Goal: Transaction & Acquisition: Purchase product/service

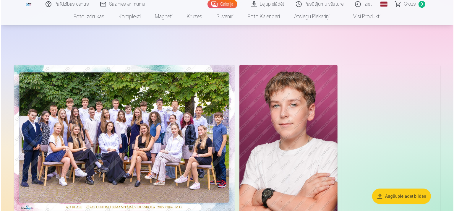
scroll to position [64, 0]
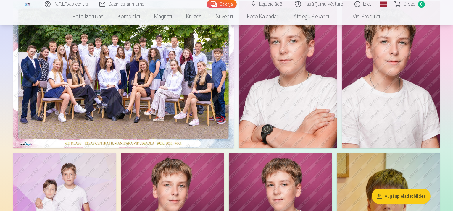
click at [193, 112] on img at bounding box center [123, 74] width 221 height 147
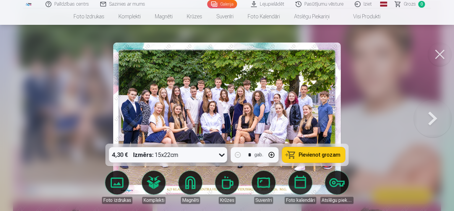
click at [223, 111] on img at bounding box center [227, 119] width 228 height 152
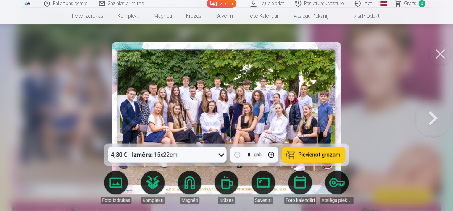
scroll to position [64, 0]
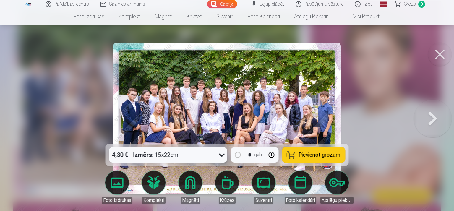
click at [430, 110] on button at bounding box center [433, 118] width 38 height 38
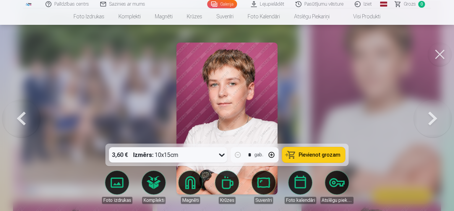
click at [430, 110] on button at bounding box center [433, 118] width 38 height 38
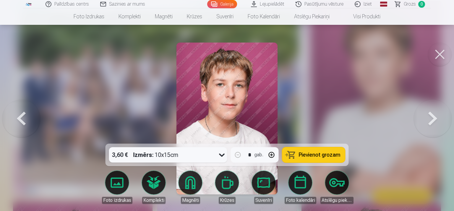
click at [430, 110] on button at bounding box center [433, 118] width 38 height 38
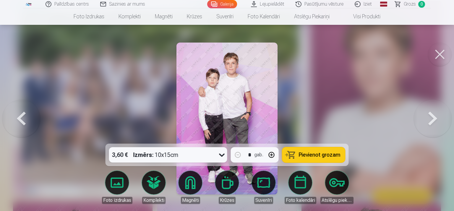
click at [430, 110] on button at bounding box center [433, 118] width 38 height 38
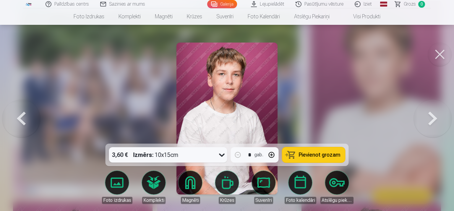
click at [437, 125] on button at bounding box center [433, 118] width 38 height 38
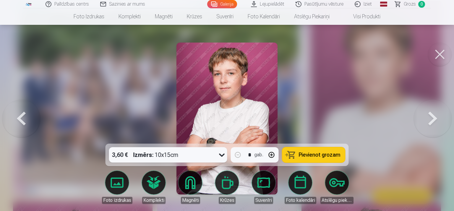
click at [444, 58] on button at bounding box center [440, 55] width 24 height 24
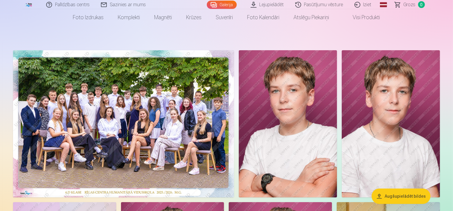
scroll to position [14, 0]
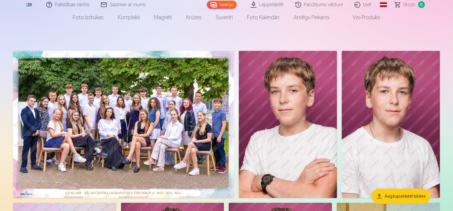
click at [267, 6] on link "Lejupielādēt" at bounding box center [267, 4] width 45 height 9
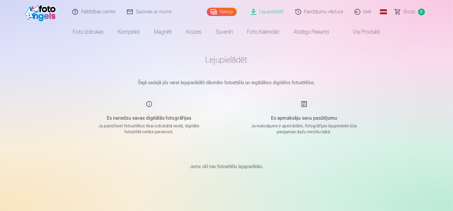
click at [324, 14] on link "Pasūtījumu vēsture" at bounding box center [319, 12] width 59 height 24
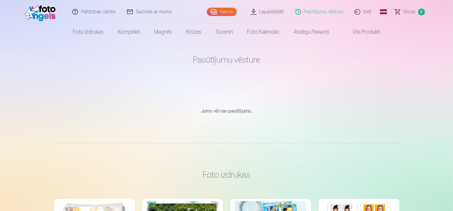
click at [226, 14] on link "Galerija" at bounding box center [222, 12] width 30 height 8
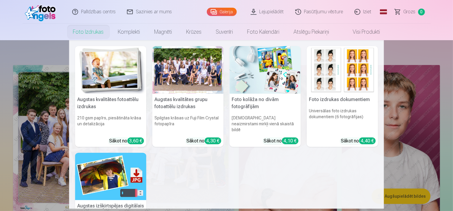
click at [8, 113] on nav "Augstas kvalitātes fotoattēlu izdrukas 210 gsm papīrs, piesātināta krāsa un det…" at bounding box center [226, 124] width 453 height 169
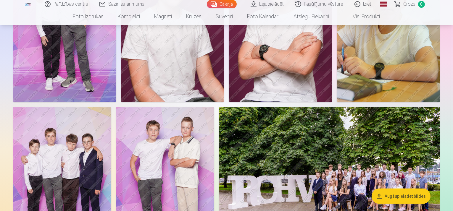
scroll to position [271, 0]
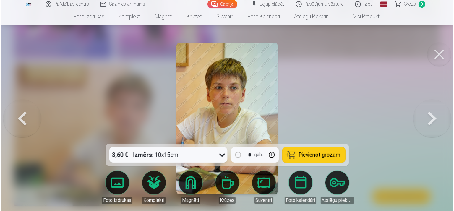
scroll to position [466, 0]
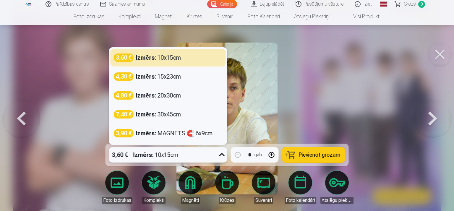
click at [221, 156] on icon at bounding box center [221, 154] width 9 height 9
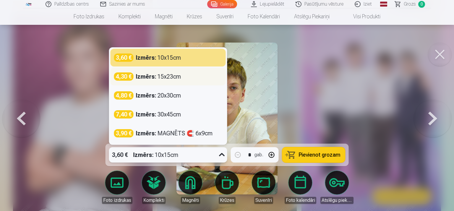
click at [178, 82] on div "4,30 € Izmērs : 15x23cm" at bounding box center [168, 77] width 115 height 18
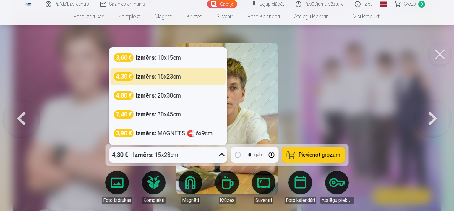
click at [224, 154] on icon at bounding box center [221, 154] width 9 height 9
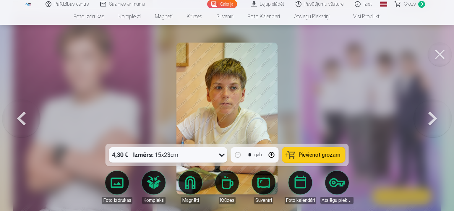
click at [368, 88] on div at bounding box center [227, 105] width 454 height 211
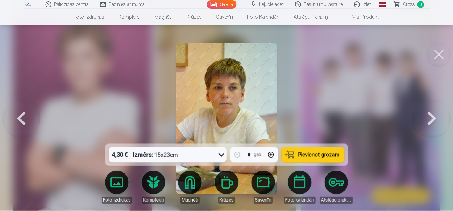
scroll to position [465, 0]
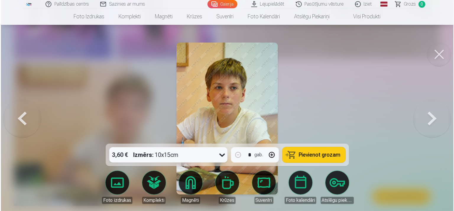
scroll to position [466, 0]
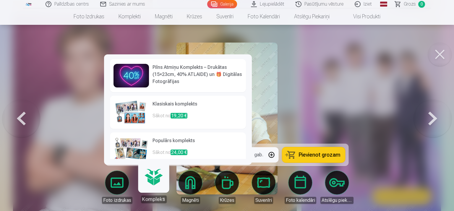
click at [152, 184] on link "Komplekti" at bounding box center [154, 185] width 36 height 36
click at [183, 83] on h6 "Pilns Atmiņu Komplekts – Drukātas (15×23cm, 40% ATLAIDE) un 🎁 Digitālas Fotogrā…" at bounding box center [198, 74] width 90 height 21
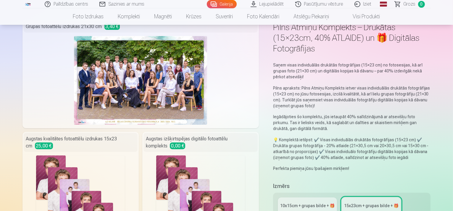
scroll to position [36, 0]
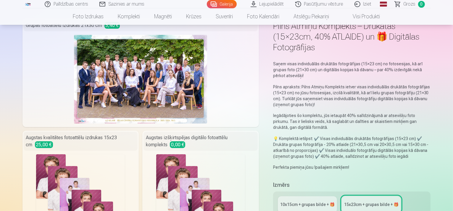
click at [393, 84] on p "Pilns apraksts: Pilns Atmiņu Komplekts ietver visas individuālās drukātās fotog…" at bounding box center [352, 96] width 158 height 24
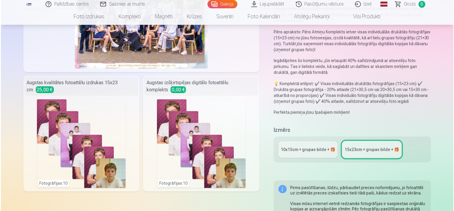
scroll to position [93, 0]
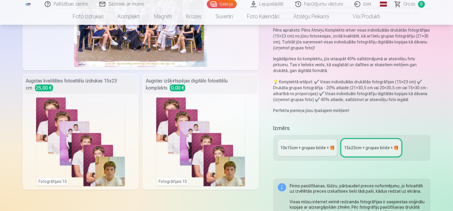
click at [200, 110] on div "Fotogrāfijas : 10" at bounding box center [200, 142] width 89 height 89
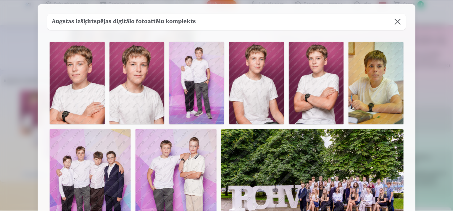
scroll to position [0, 0]
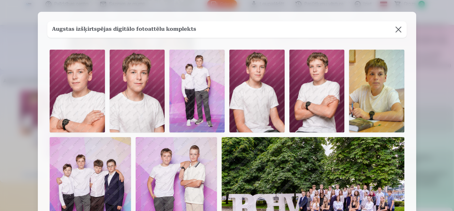
click at [396, 30] on button at bounding box center [399, 29] width 17 height 17
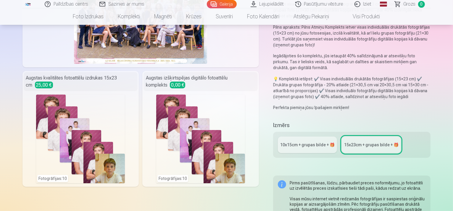
scroll to position [96, 0]
click at [309, 137] on link "10x15сm + grupas bilde + 🎁" at bounding box center [307, 145] width 59 height 17
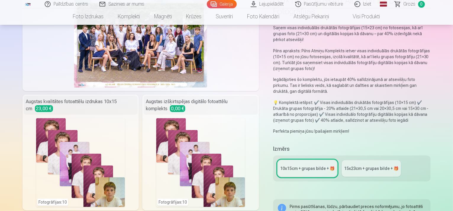
scroll to position [70, 0]
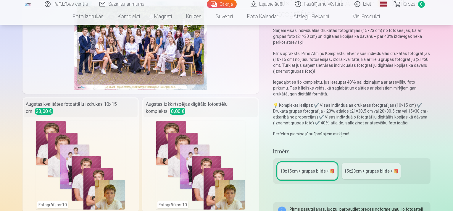
click at [374, 168] on div "15x23сm + grupas bilde + 🎁" at bounding box center [371, 171] width 54 height 6
